Goal: Information Seeking & Learning: Learn about a topic

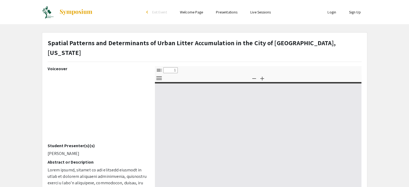
select select "custom"
type input "0"
select select "custom"
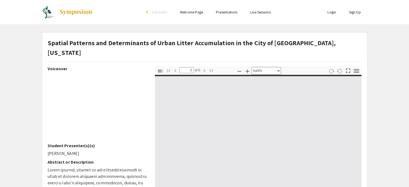
click at [385, 101] on app-presentation "Spatial Patterns and Determinants of Urban Litter Accumulation in the [GEOGRAPH…" at bounding box center [204, 172] width 409 height 281
type input "1"
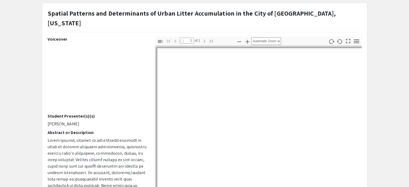
scroll to position [54, 0]
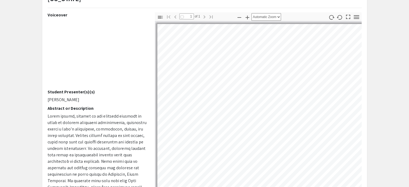
select select "custom"
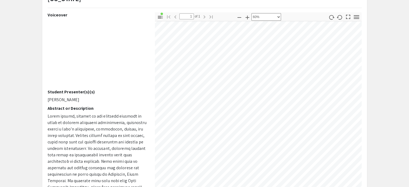
click at [359, 173] on div at bounding box center [258, 110] width 207 height 179
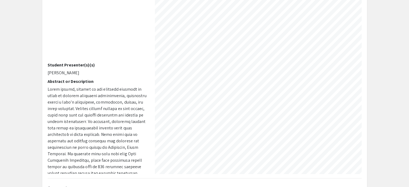
scroll to position [294, 255]
click at [178, 170] on div "Spatial Patterns and Determinants of Urban Litter Accumulation in the [GEOGRAPH…" at bounding box center [204, 92] width 325 height 281
click at [371, 105] on app-presentation "Spatial Patterns and Determinants of Urban Litter Accumulation in the [GEOGRAPH…" at bounding box center [204, 92] width 409 height 281
click at [399, 107] on app-presentation "Spatial Patterns and Determinants of Urban Litter Accumulation in the [GEOGRAPH…" at bounding box center [204, 92] width 409 height 281
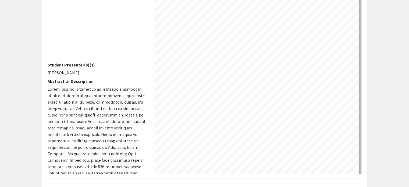
scroll to position [74, 421]
click at [372, 84] on app-presentation "Spatial Patterns and Determinants of Urban Litter Accumulation in the [GEOGRAPH…" at bounding box center [204, 92] width 409 height 281
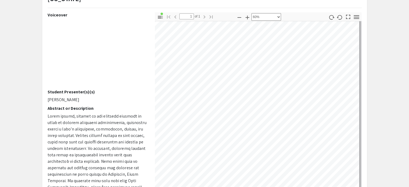
scroll to position [142, 421]
